Goal: Download file/media

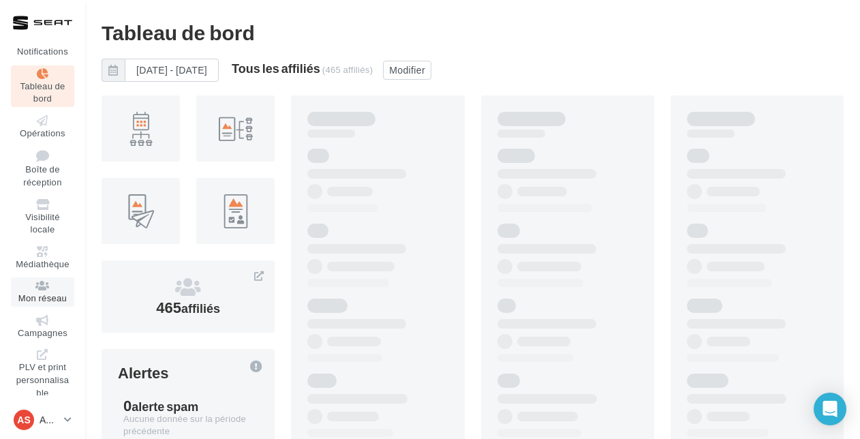
scroll to position [31, 0]
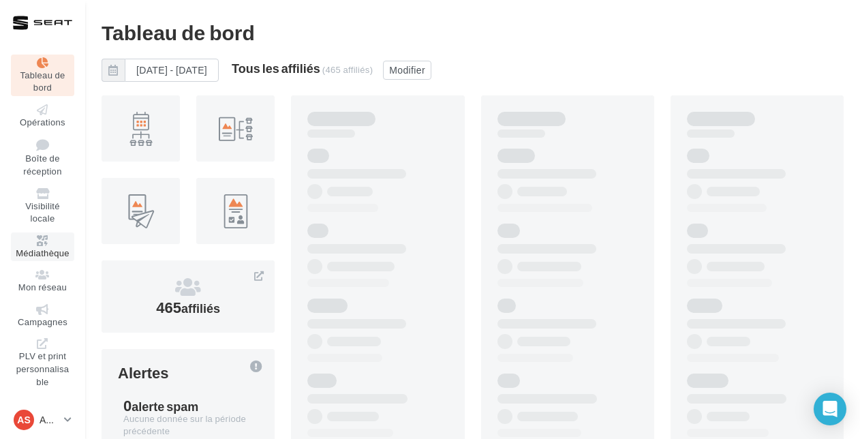
click at [33, 240] on icon at bounding box center [42, 240] width 55 height 11
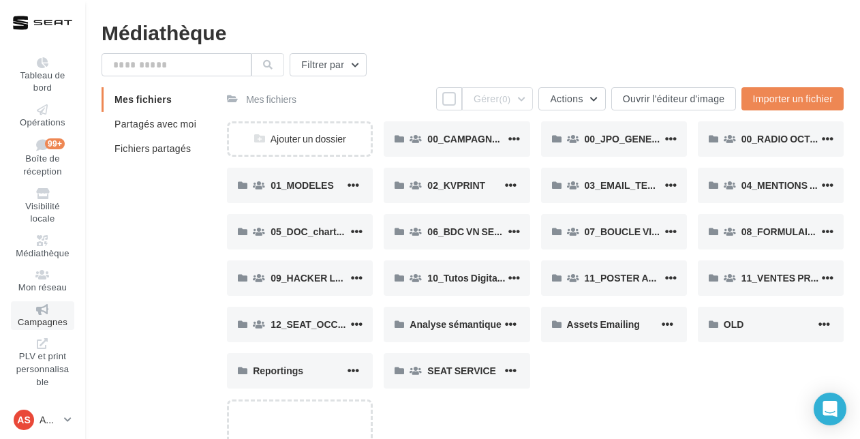
click at [42, 316] on span "Campagnes" at bounding box center [43, 321] width 50 height 11
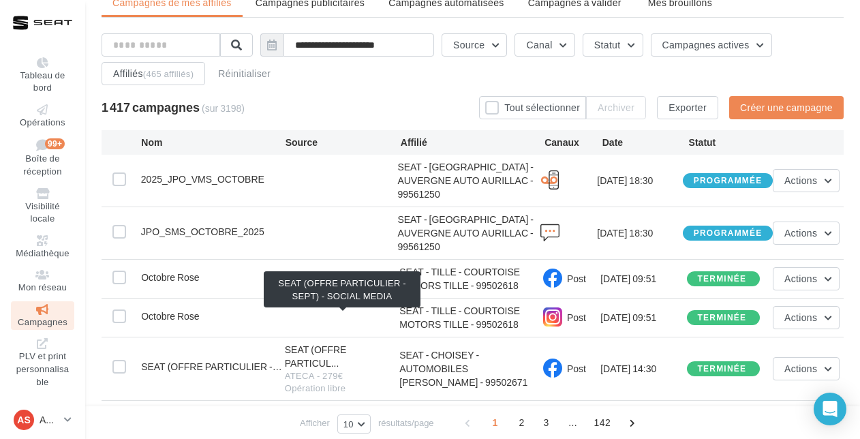
scroll to position [52, 0]
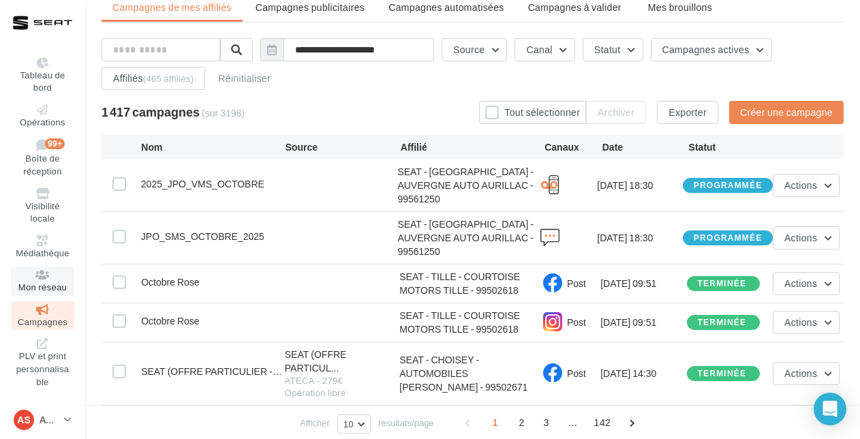
click at [34, 283] on span "Mon réseau" at bounding box center [42, 287] width 48 height 11
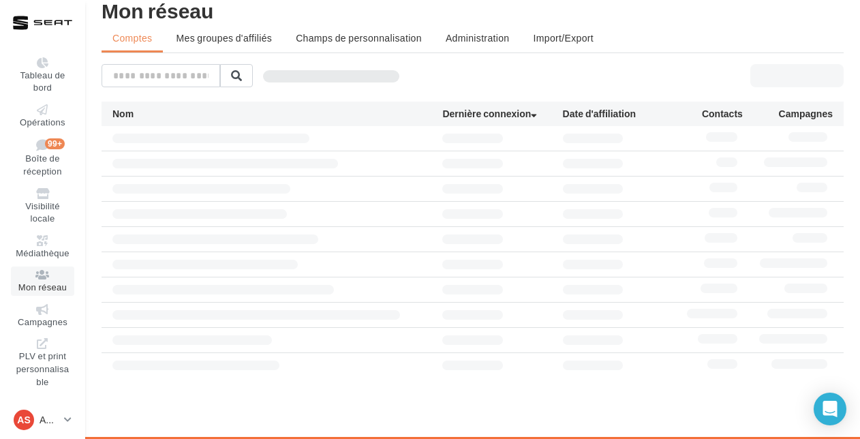
scroll to position [22, 0]
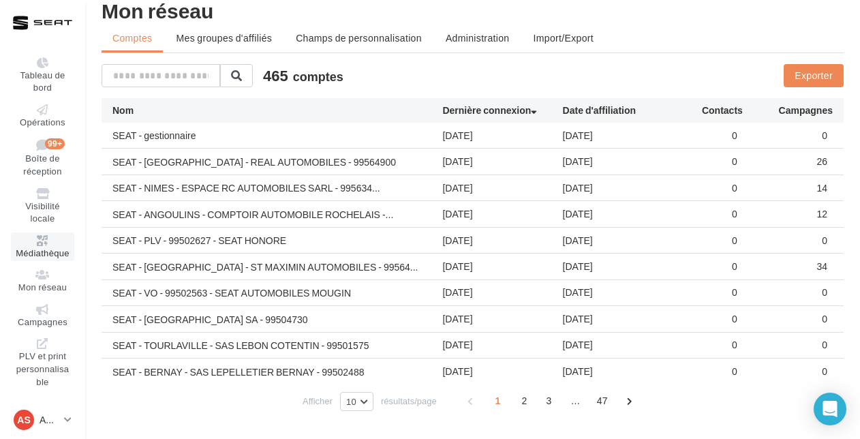
click at [42, 245] on link "Médiathèque" at bounding box center [42, 246] width 63 height 29
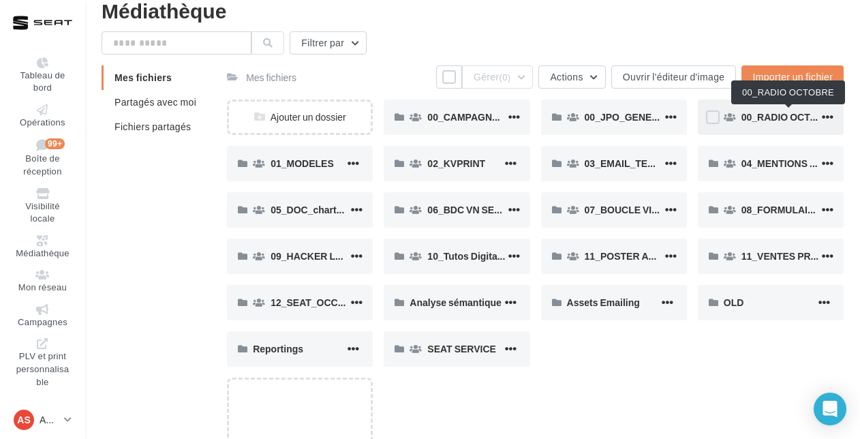
click at [785, 119] on span "00_RADIO OCTOBRE" at bounding box center [790, 117] width 96 height 12
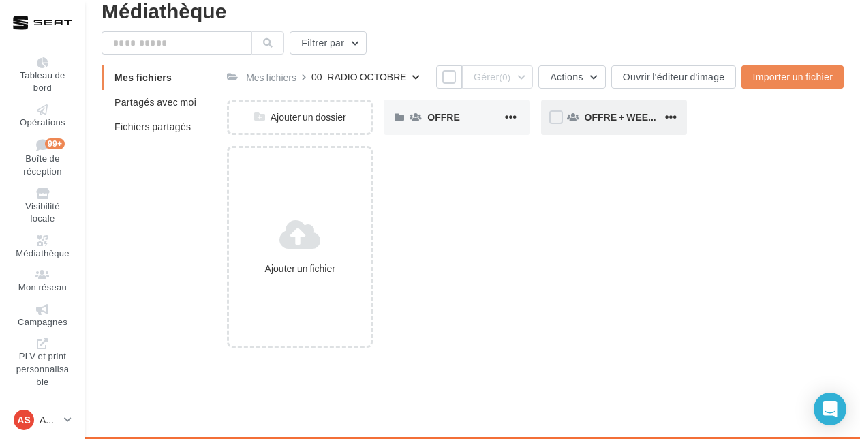
click at [620, 123] on div "OFFRE + WEEK END EXTRAORDINAIRE" at bounding box center [624, 117] width 78 height 14
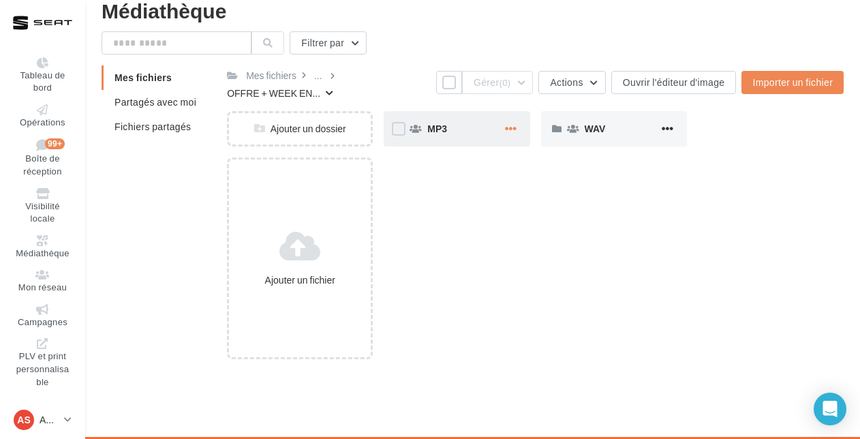
click at [506, 126] on span "button" at bounding box center [511, 129] width 12 height 12
click at [616, 125] on div "WAV" at bounding box center [622, 129] width 74 height 14
